Goal: Find specific page/section: Find specific page/section

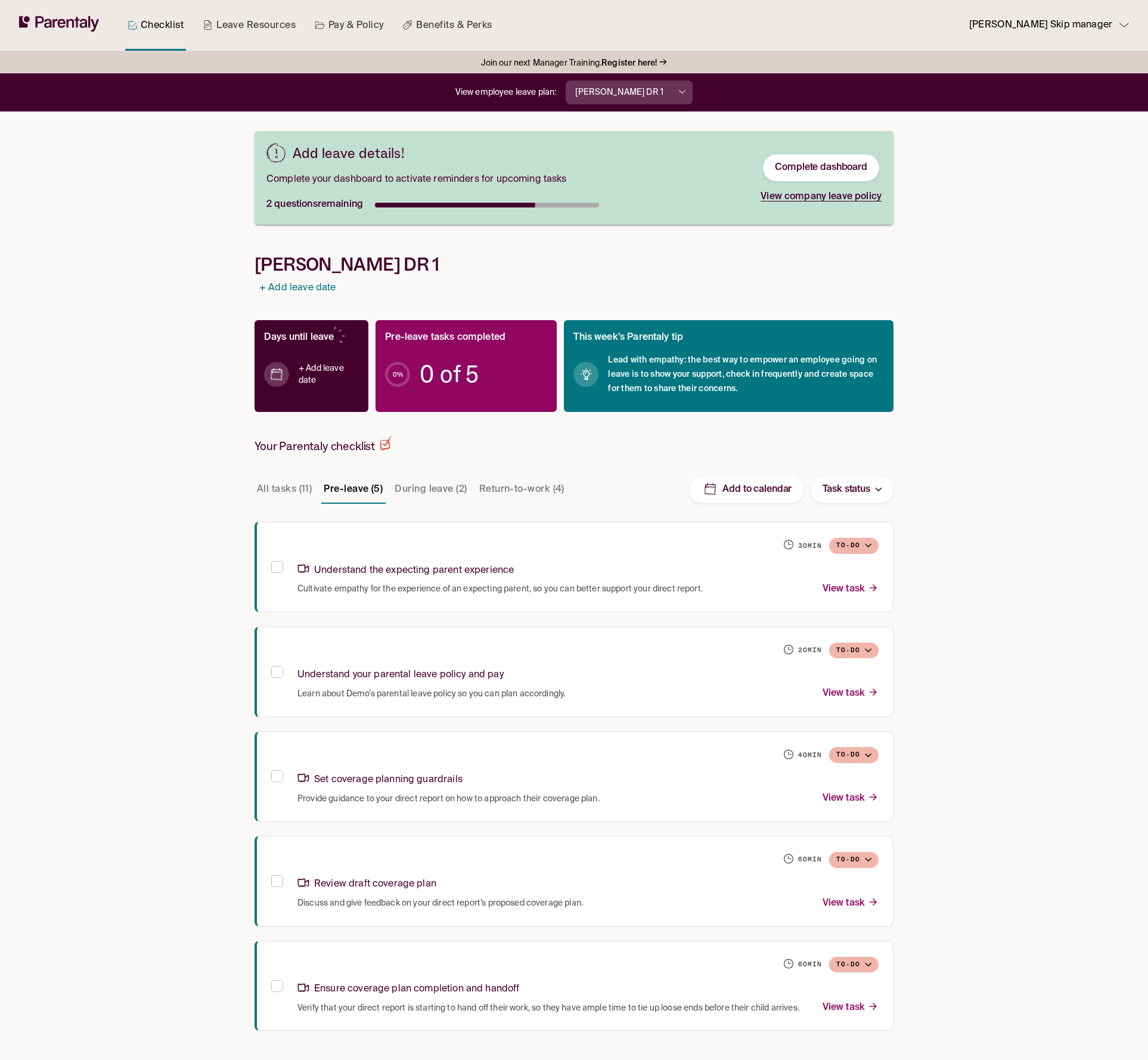
click at [964, 576] on div "Checklist Leave Resources Pay & Policy Benefits & Perks Lukas Skip manager Join…" at bounding box center [574, 656] width 1148 height 1314
